Goal: Task Accomplishment & Management: Manage account settings

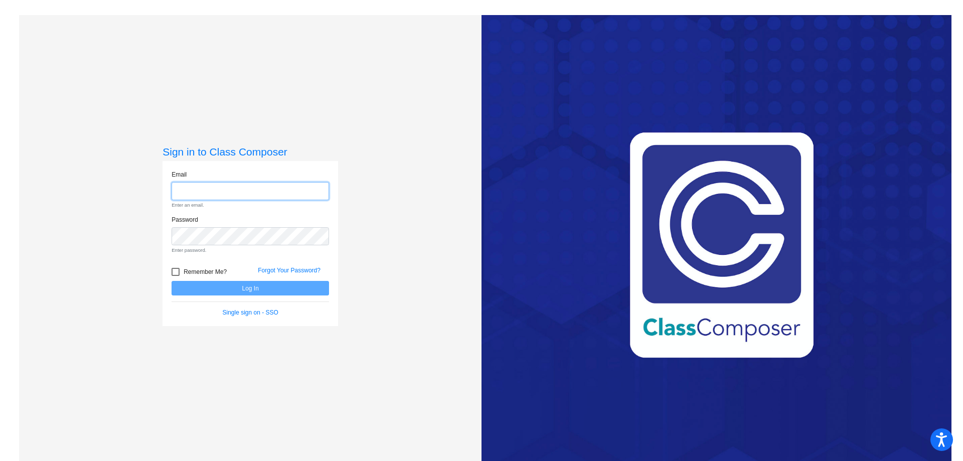
type input "[EMAIL_ADDRESS][DOMAIN_NAME]"
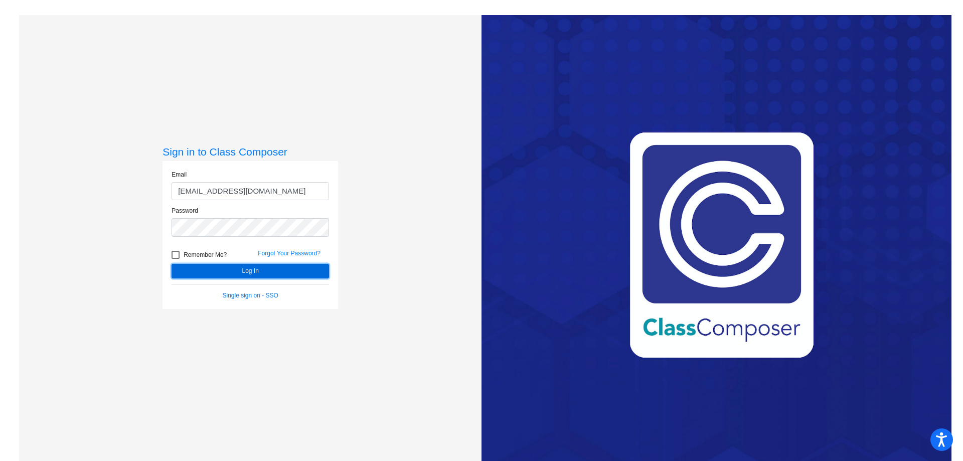
click at [293, 285] on form "Email [EMAIL_ADDRESS][DOMAIN_NAME] Password Remember Me? Forgot Your Password? …" at bounding box center [250, 235] width 157 height 130
click at [250, 268] on button "Log In" at bounding box center [250, 271] width 157 height 15
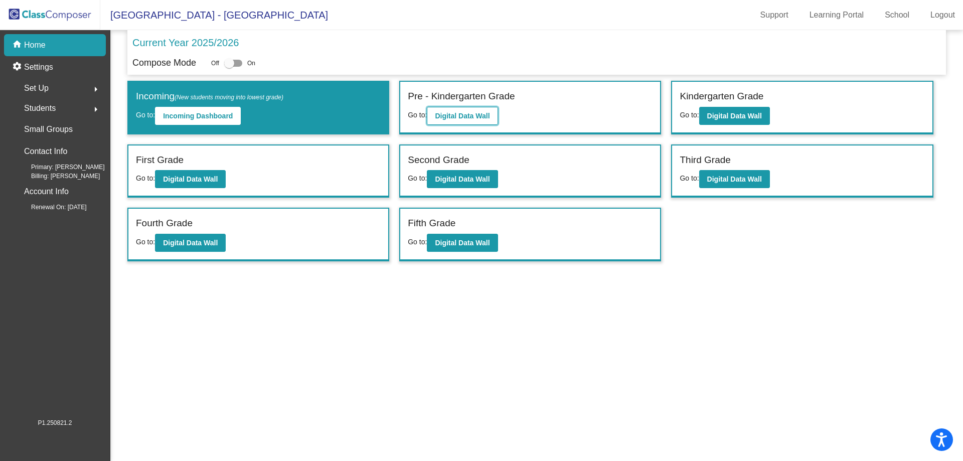
click at [452, 116] on b "Digital Data Wall" at bounding box center [462, 116] width 55 height 8
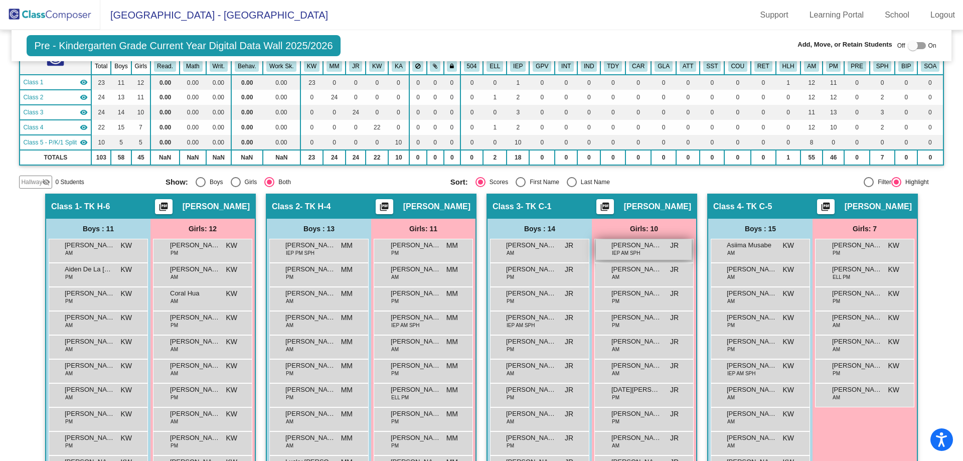
scroll to position [100, 0]
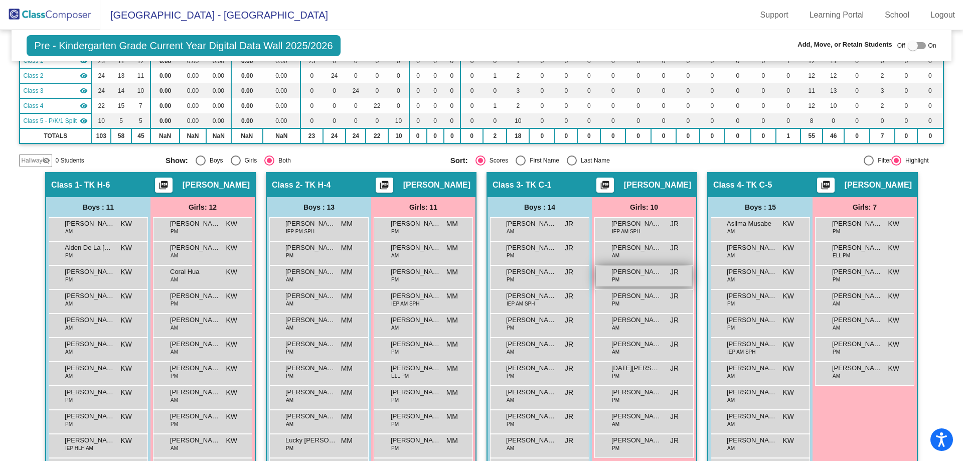
click at [629, 275] on span "[PERSON_NAME]" at bounding box center [636, 272] width 50 height 10
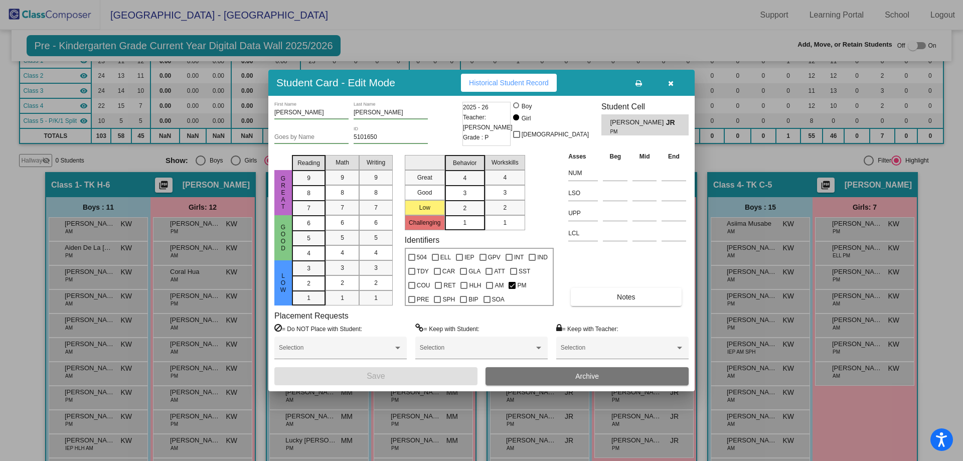
click at [567, 375] on button "Archive" at bounding box center [586, 376] width 203 height 18
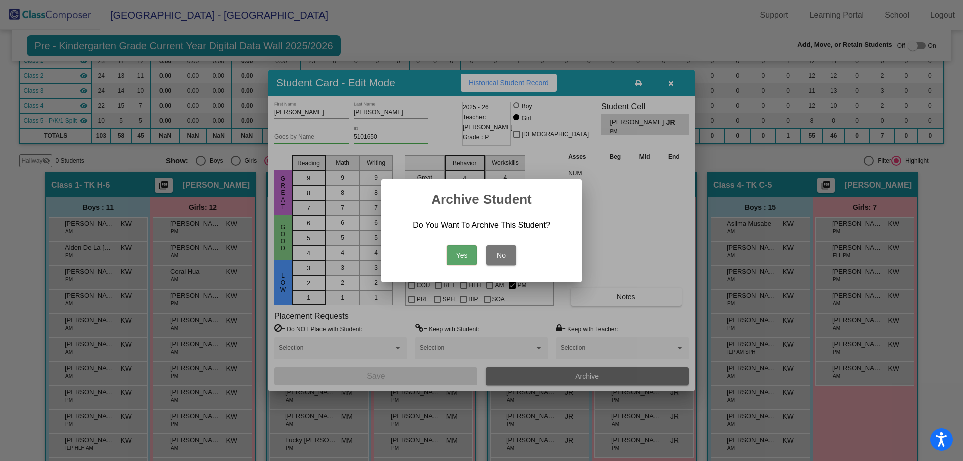
click at [463, 260] on button "Yes" at bounding box center [462, 255] width 30 height 20
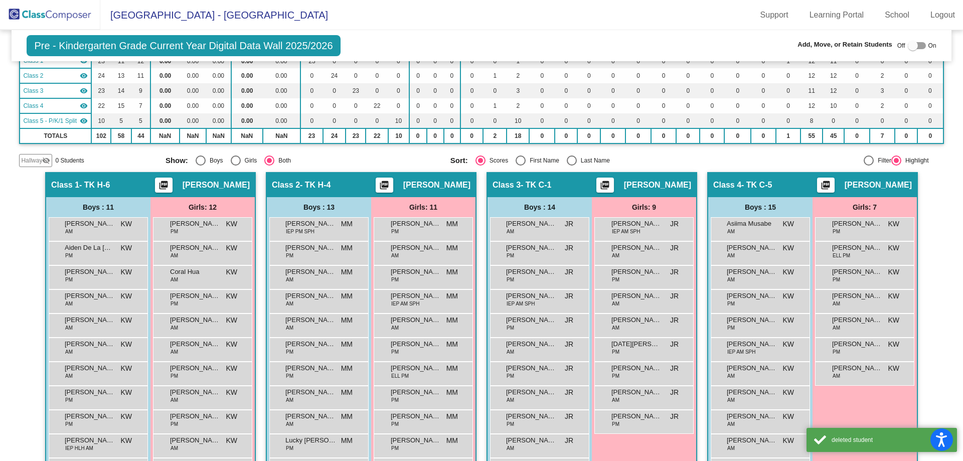
click at [52, 20] on img at bounding box center [50, 15] width 100 height 30
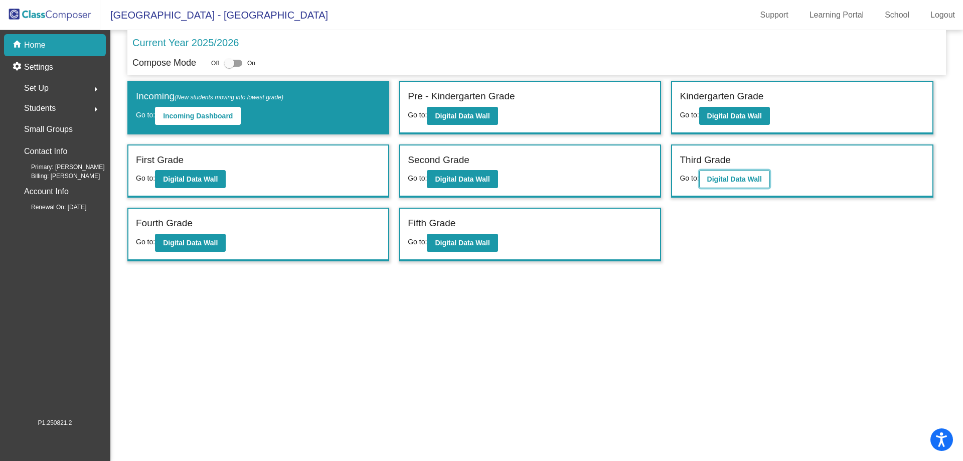
click at [734, 176] on b "Digital Data Wall" at bounding box center [734, 179] width 55 height 8
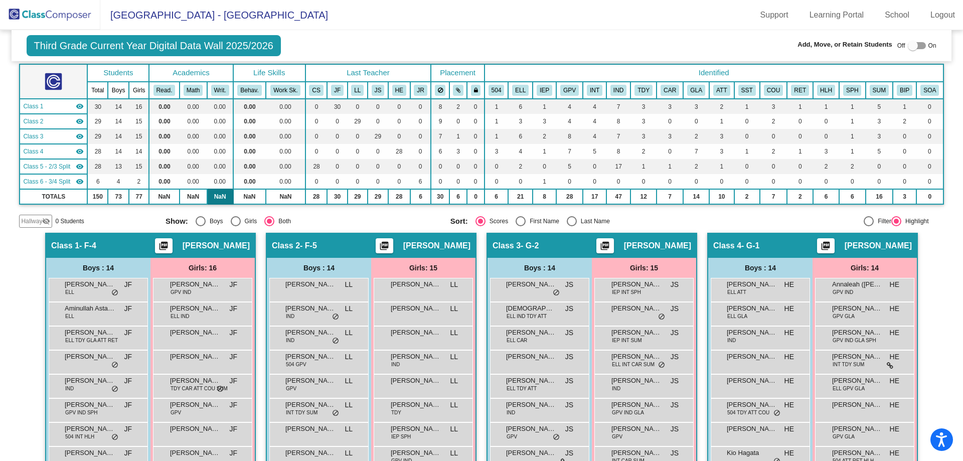
scroll to position [50, 0]
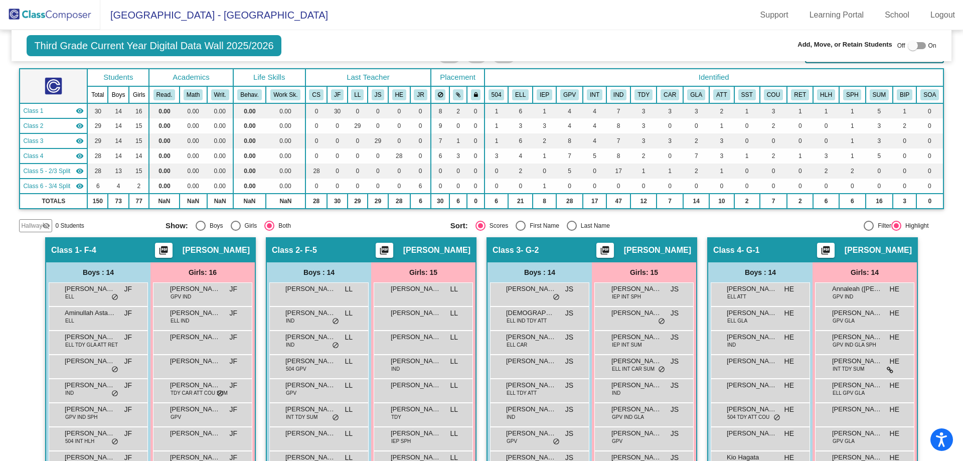
click at [908, 49] on div at bounding box center [913, 46] width 10 height 10
checkbox input "true"
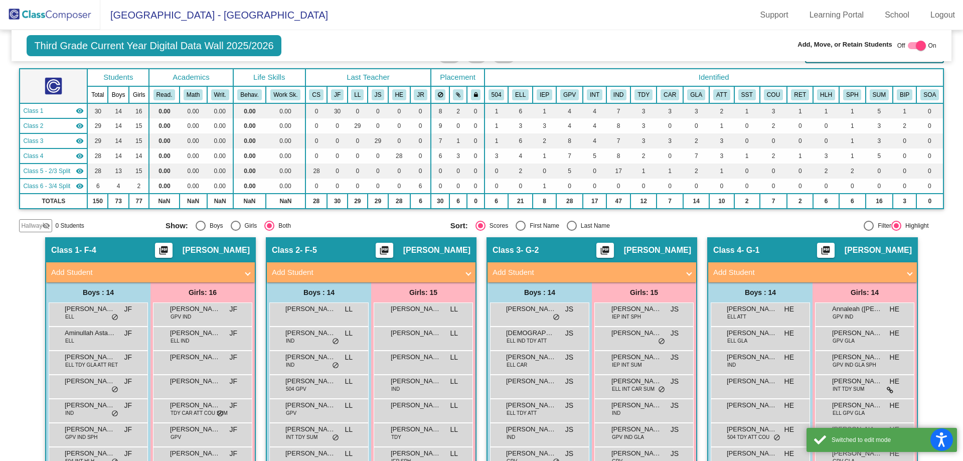
click at [843, 274] on mat-panel-title "Add Student" at bounding box center [806, 273] width 187 height 12
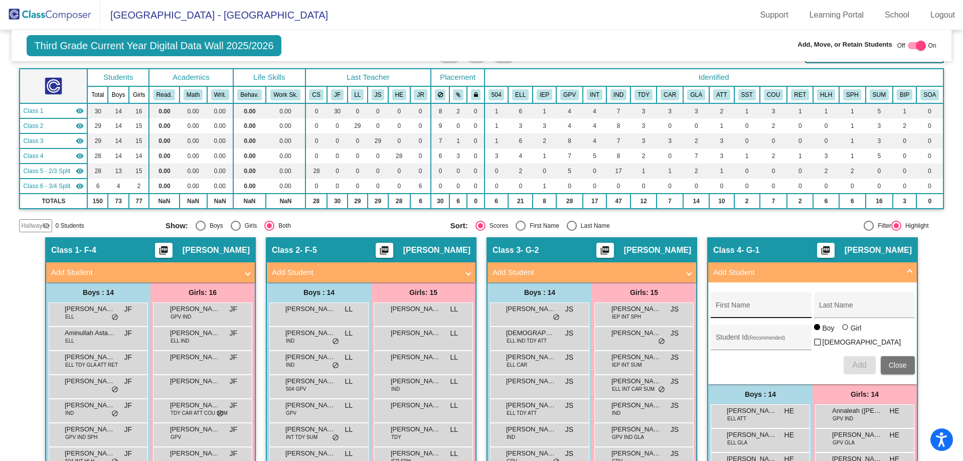
click at [767, 304] on div "First Name" at bounding box center [761, 308] width 90 height 21
type input "[DEMOGRAPHIC_DATA]"
type input "[PERSON_NAME]"
type input "5103058"
click at [843, 330] on div at bounding box center [845, 327] width 6 height 6
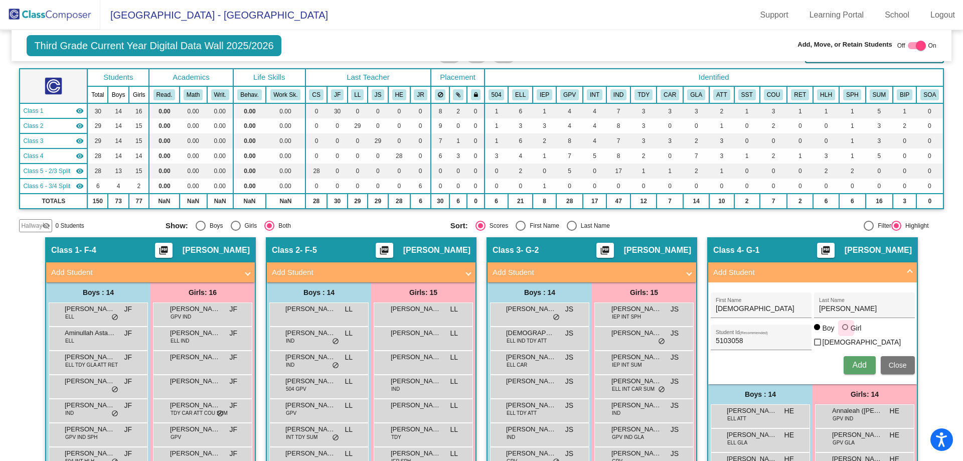
click at [846, 333] on input "Girl" at bounding box center [846, 332] width 1 height 1
radio input "true"
click at [849, 359] on button "Add" at bounding box center [860, 365] width 32 height 18
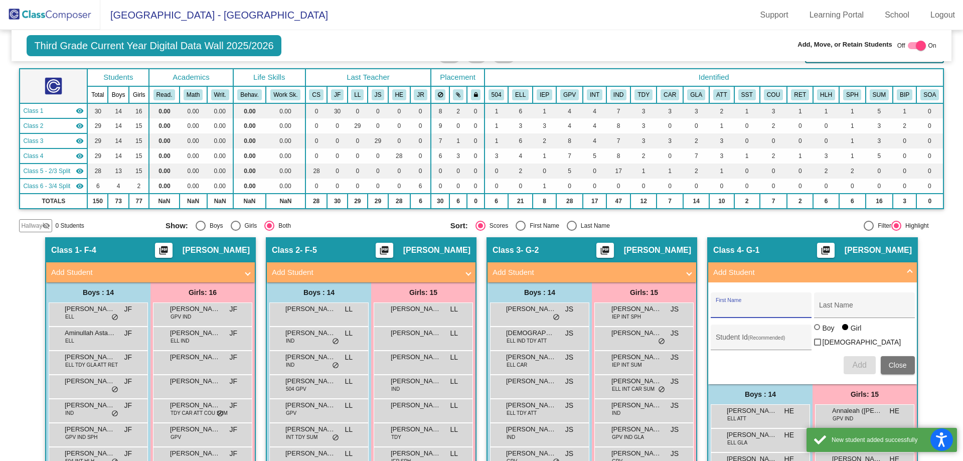
click at [895, 272] on mat-panel-title "Add Student" at bounding box center [806, 273] width 187 height 12
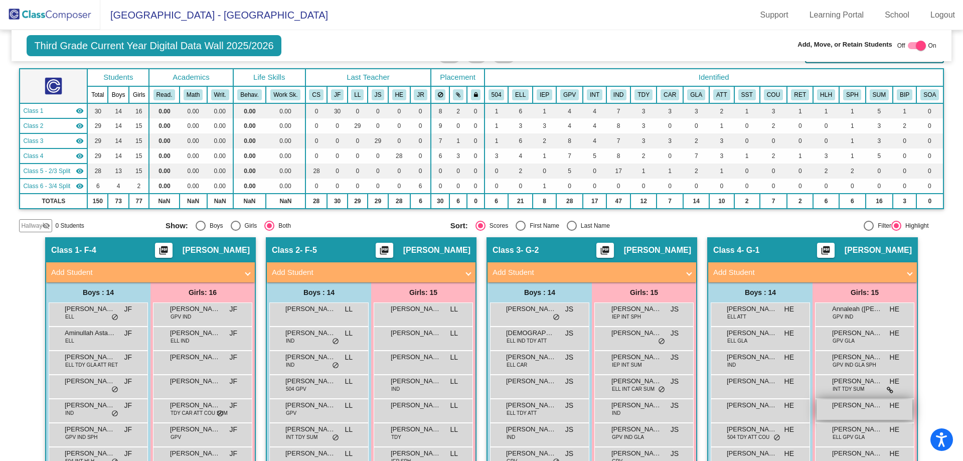
click at [843, 411] on div "[PERSON_NAME] HE lock do_not_disturb_alt" at bounding box center [865, 409] width 96 height 21
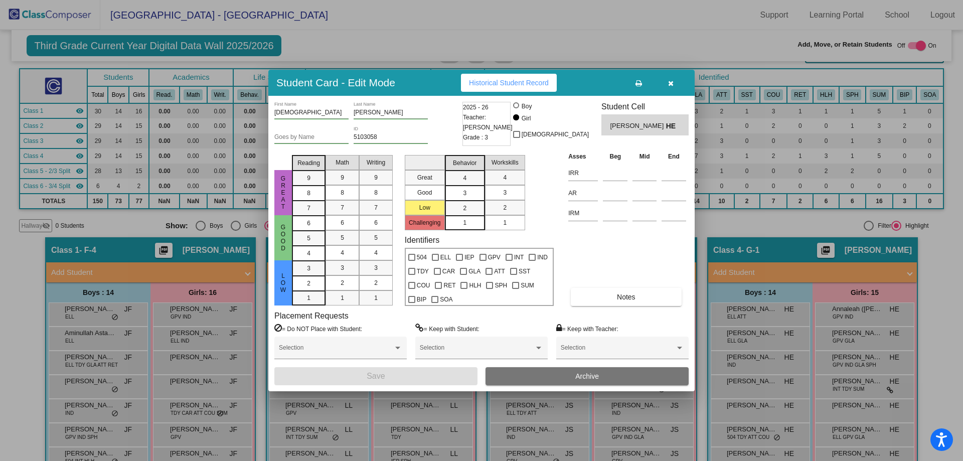
click at [602, 377] on button "Archive" at bounding box center [586, 376] width 203 height 18
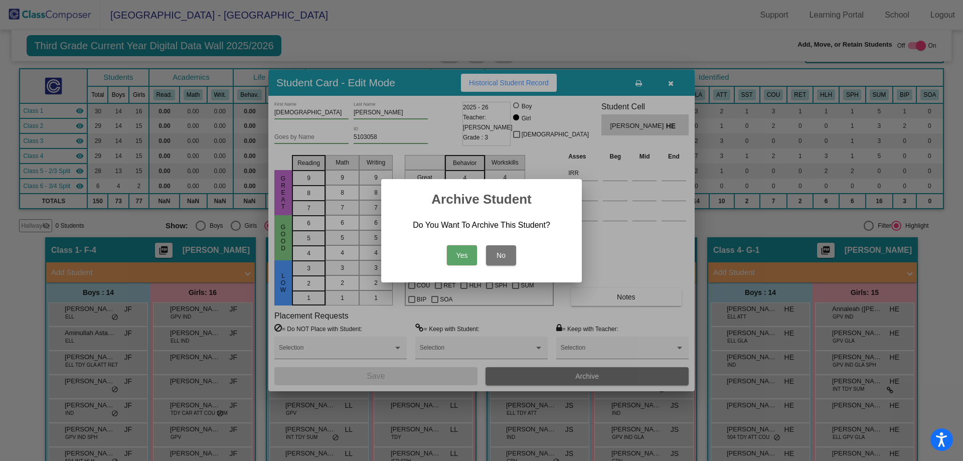
click at [462, 258] on button "Yes" at bounding box center [462, 255] width 30 height 20
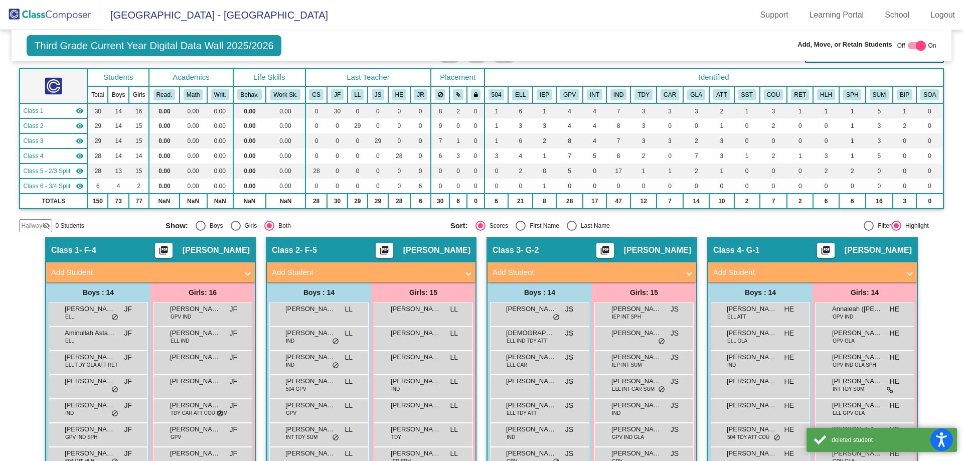
click at [909, 46] on div at bounding box center [917, 45] width 18 height 7
checkbox input "false"
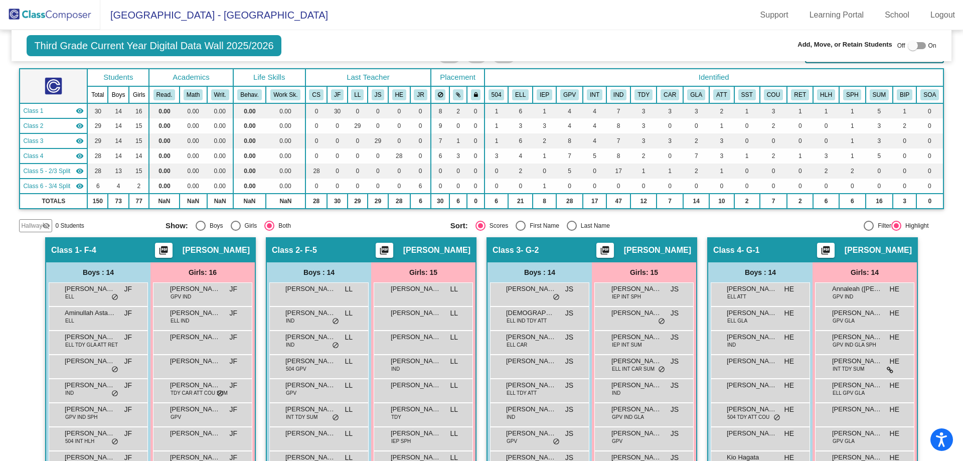
click at [49, 18] on img at bounding box center [50, 15] width 100 height 30
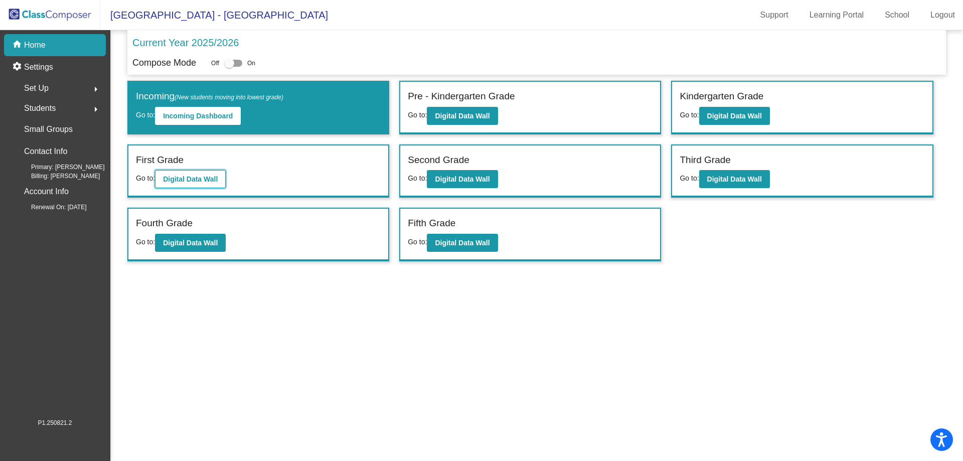
click at [190, 177] on b "Digital Data Wall" at bounding box center [190, 179] width 55 height 8
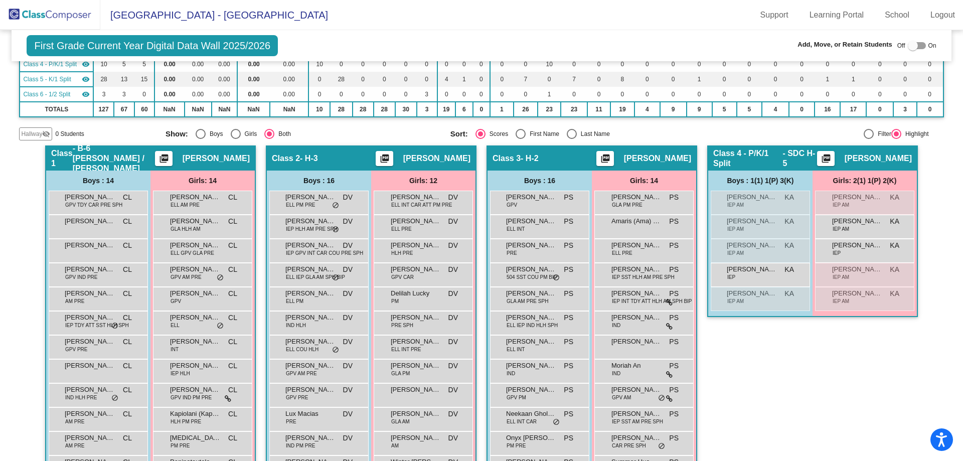
scroll to position [150, 0]
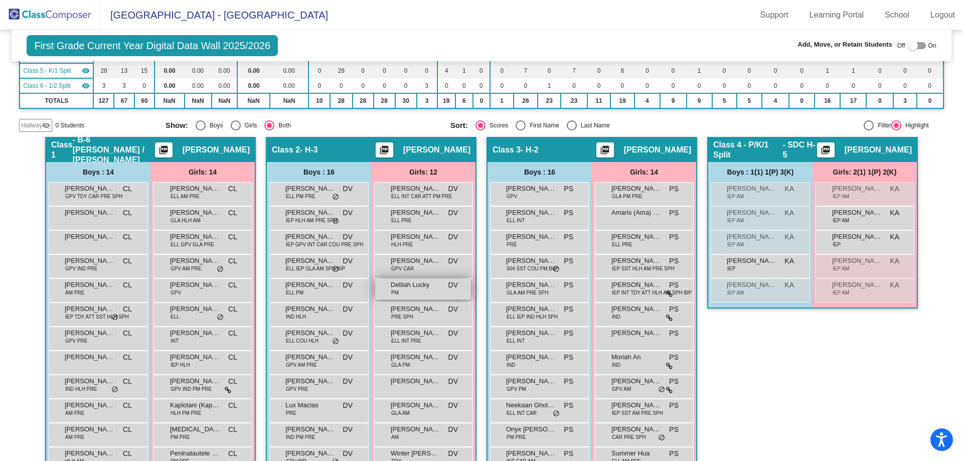
click at [404, 290] on div "[PERSON_NAME] Lucky PM DV lock do_not_disturb_alt" at bounding box center [423, 289] width 96 height 21
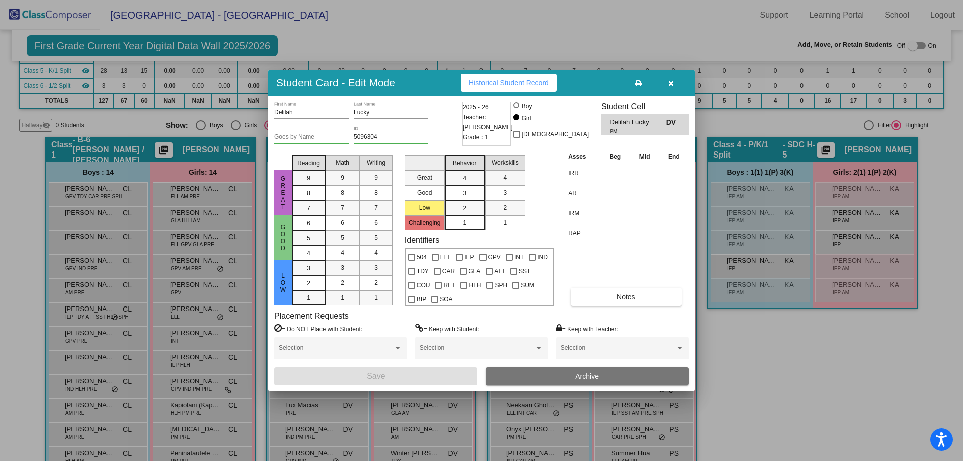
click at [558, 380] on button "Archive" at bounding box center [586, 376] width 203 height 18
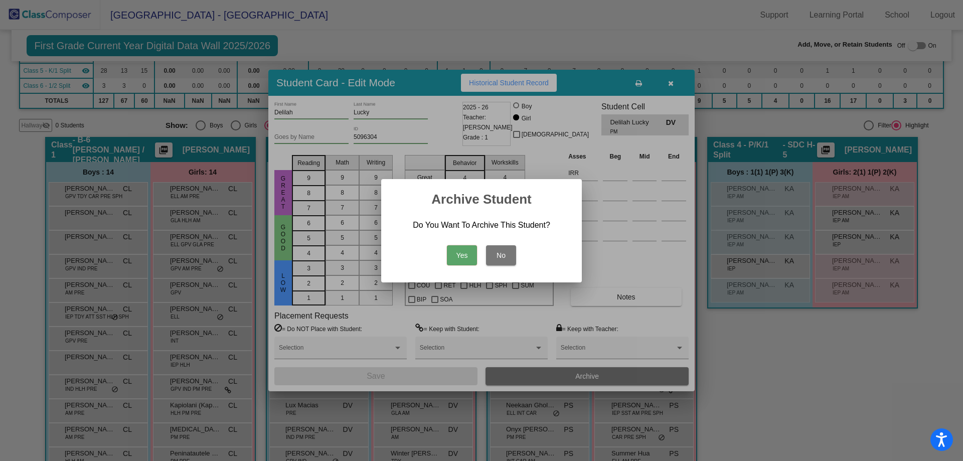
click at [460, 258] on button "Yes" at bounding box center [462, 255] width 30 height 20
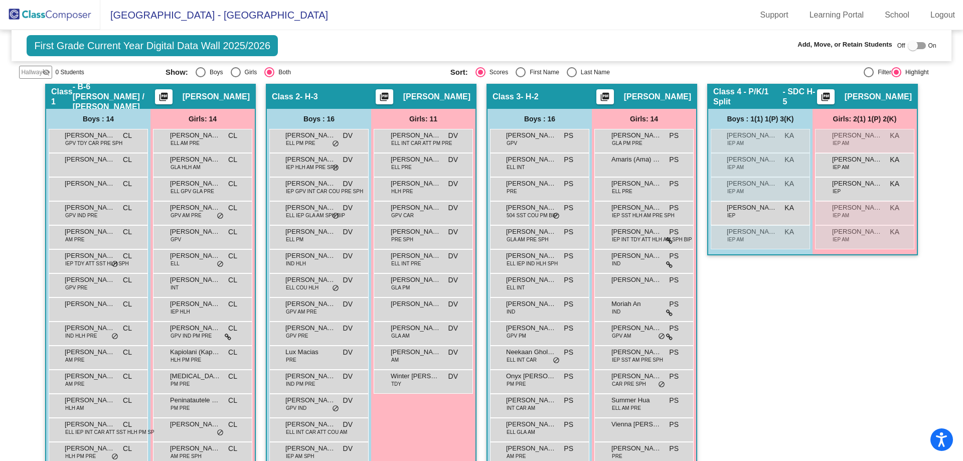
scroll to position [201, 0]
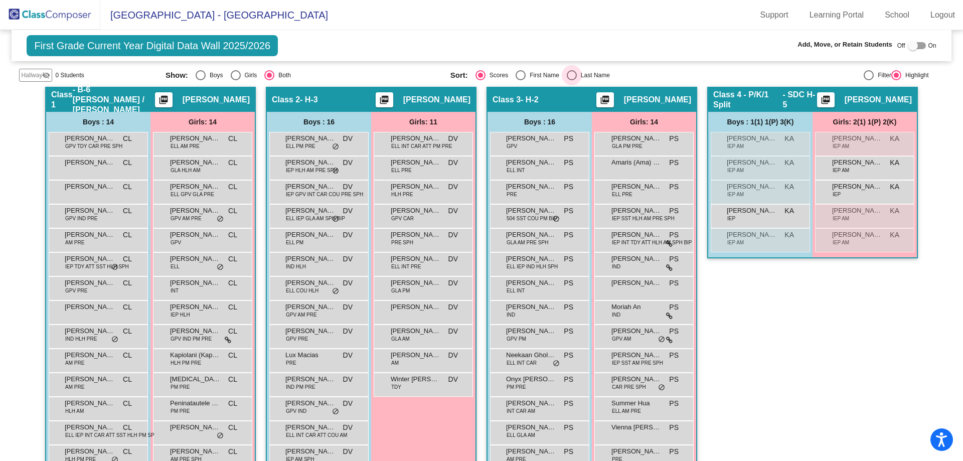
click at [567, 75] on div "Select an option" at bounding box center [572, 75] width 10 height 10
click at [571, 80] on input "Last Name" at bounding box center [571, 80] width 1 height 1
radio input "true"
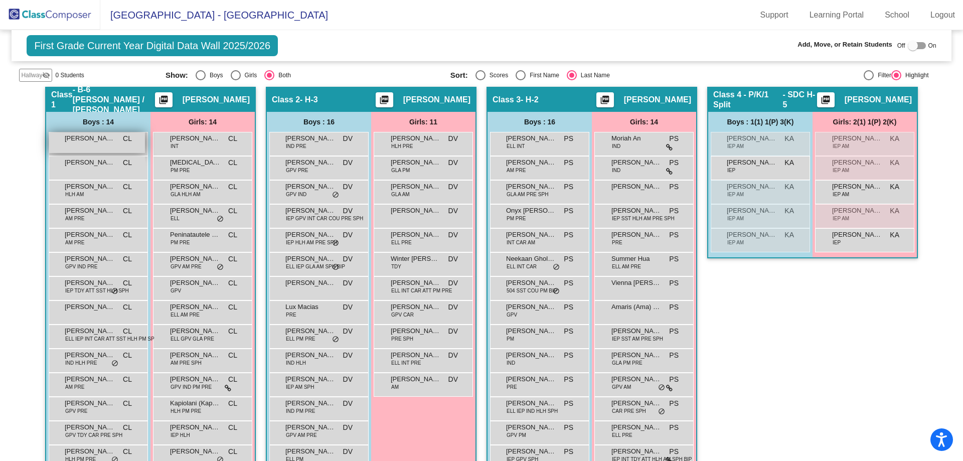
click at [106, 142] on span "[PERSON_NAME]" at bounding box center [90, 138] width 50 height 10
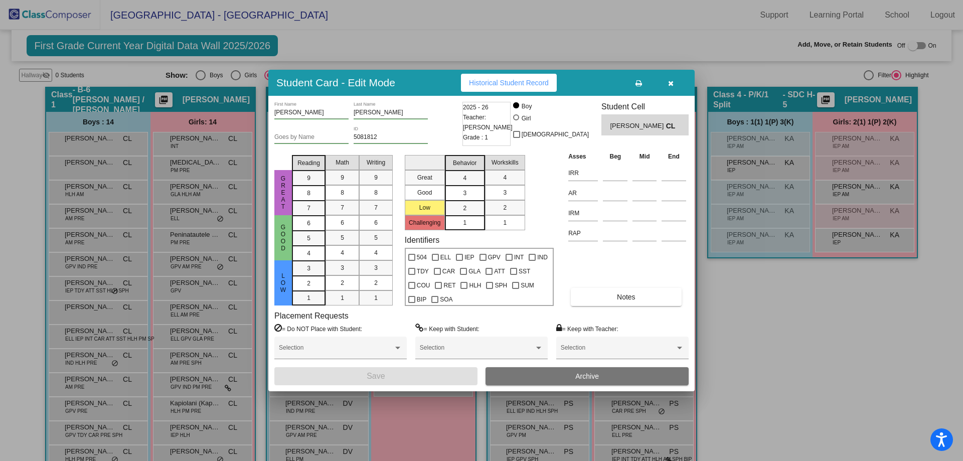
click at [542, 371] on button "Archive" at bounding box center [586, 376] width 203 height 18
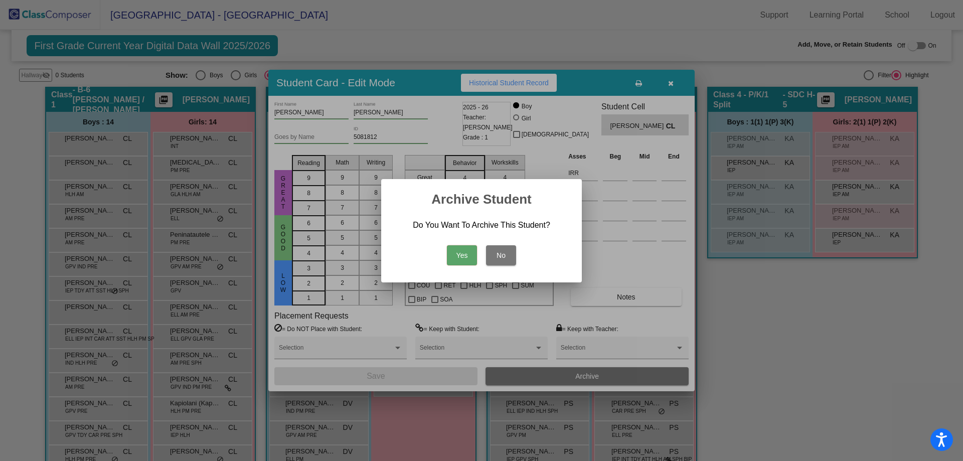
click at [464, 249] on button "Yes" at bounding box center [462, 255] width 30 height 20
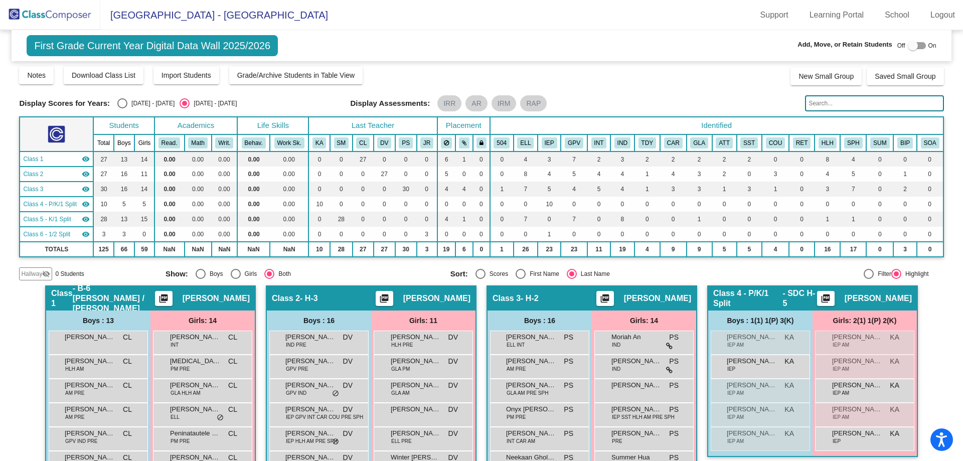
scroll to position [0, 0]
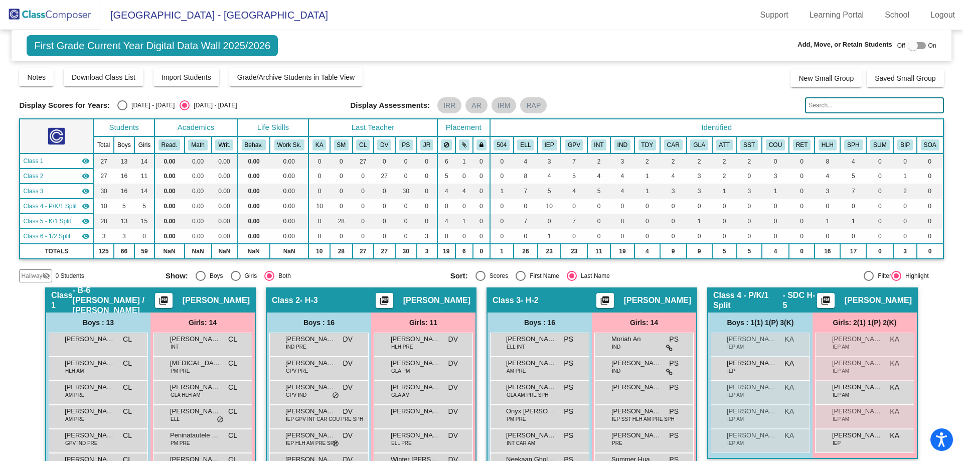
click at [42, 277] on mat-icon "visibility_off" at bounding box center [46, 276] width 8 height 8
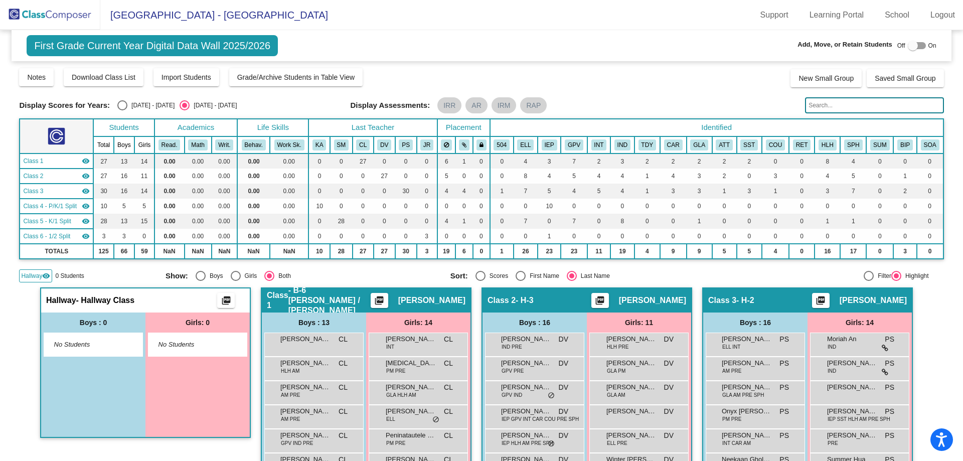
click at [913, 47] on div at bounding box center [917, 45] width 18 height 7
checkbox input "true"
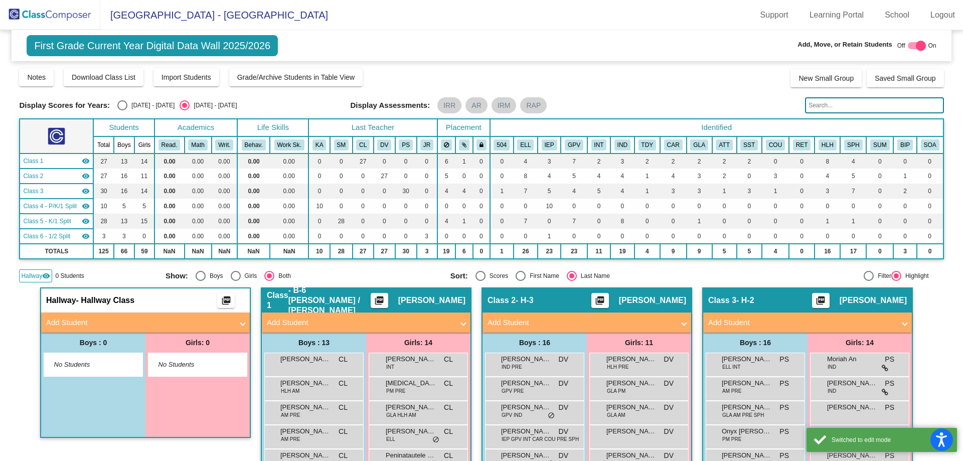
click at [97, 324] on mat-panel-title "Add Student" at bounding box center [139, 323] width 187 height 12
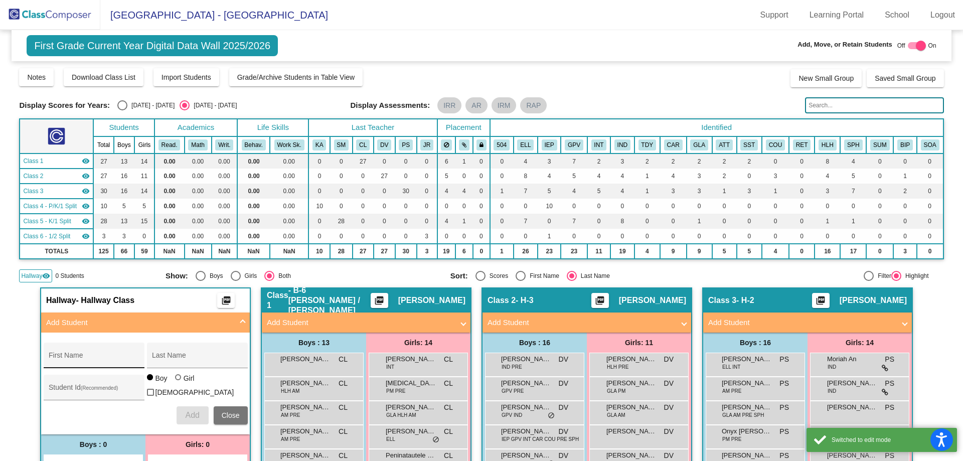
click at [106, 355] on input "First Name" at bounding box center [94, 359] width 90 height 8
click at [103, 354] on div "First Name" at bounding box center [94, 358] width 90 height 21
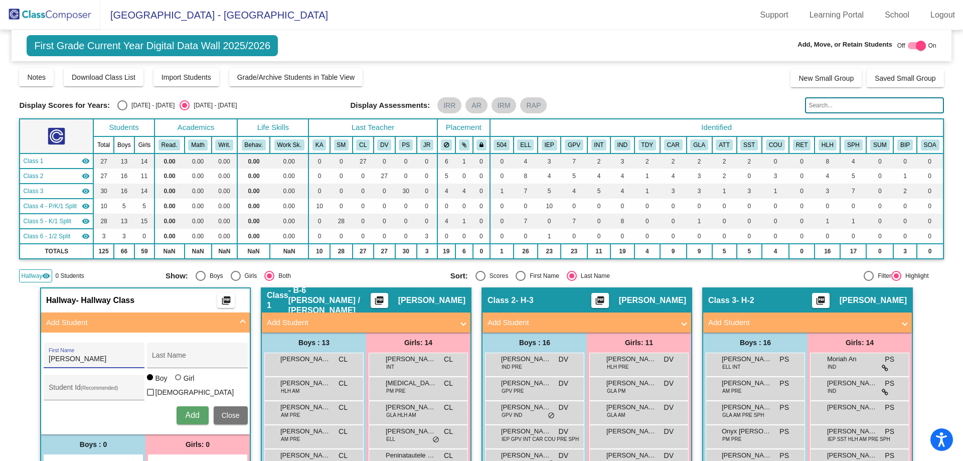
type input "[PERSON_NAME]"
type input "5103106"
click at [178, 411] on button "Add" at bounding box center [193, 415] width 32 height 18
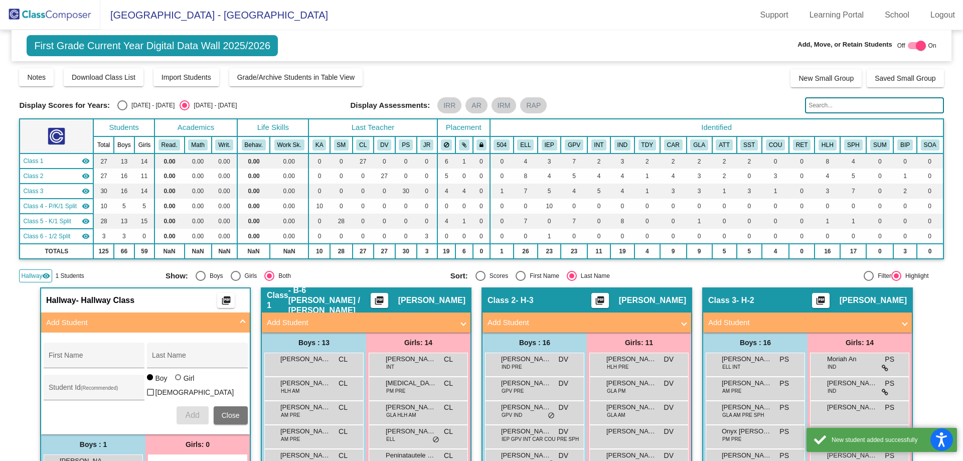
click at [241, 322] on span at bounding box center [243, 323] width 4 height 12
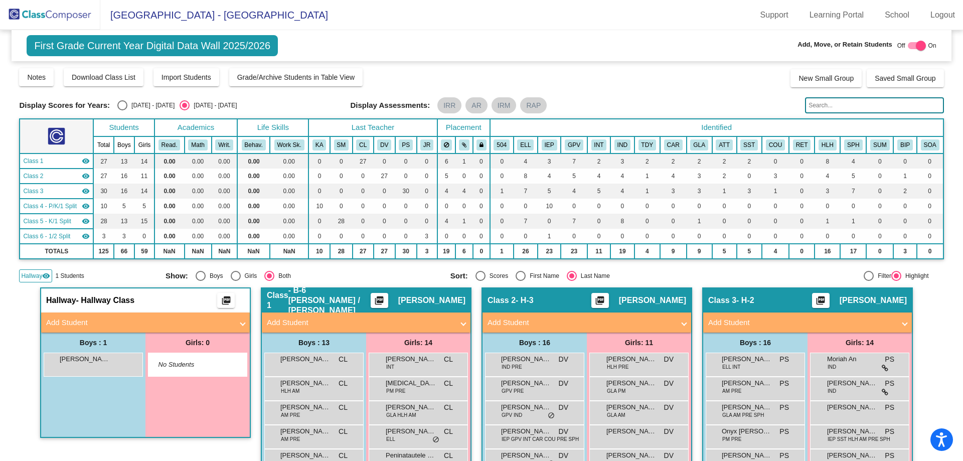
click at [35, 276] on span "Hallway" at bounding box center [31, 275] width 21 height 9
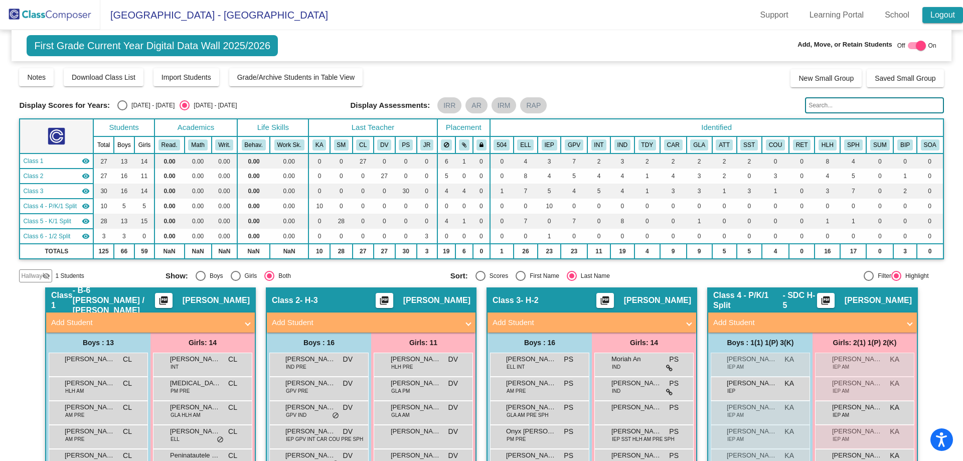
click at [928, 18] on link "Logout" at bounding box center [942, 15] width 41 height 16
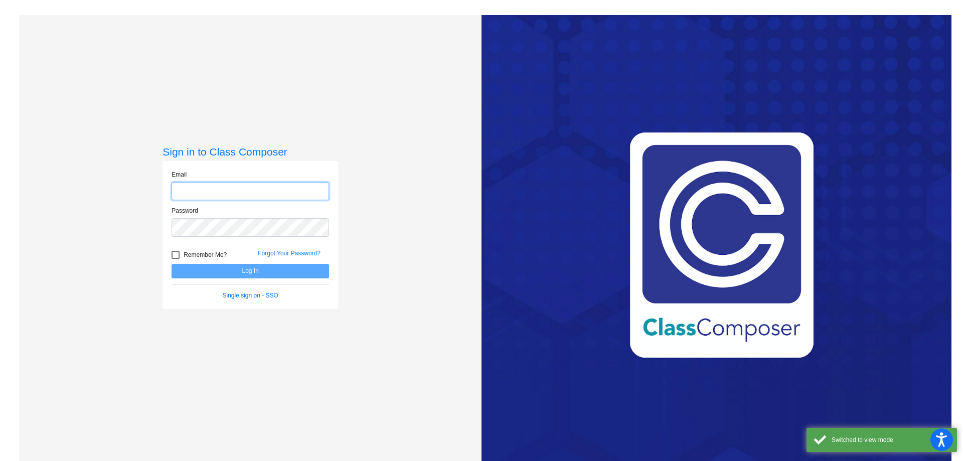
type input "[EMAIL_ADDRESS][DOMAIN_NAME]"
